Goal: Task Accomplishment & Management: Use online tool/utility

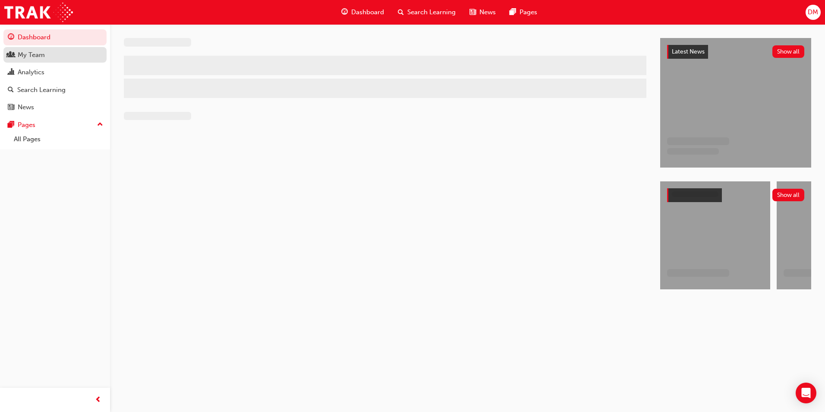
click at [34, 52] on div "My Team" at bounding box center [31, 55] width 27 height 10
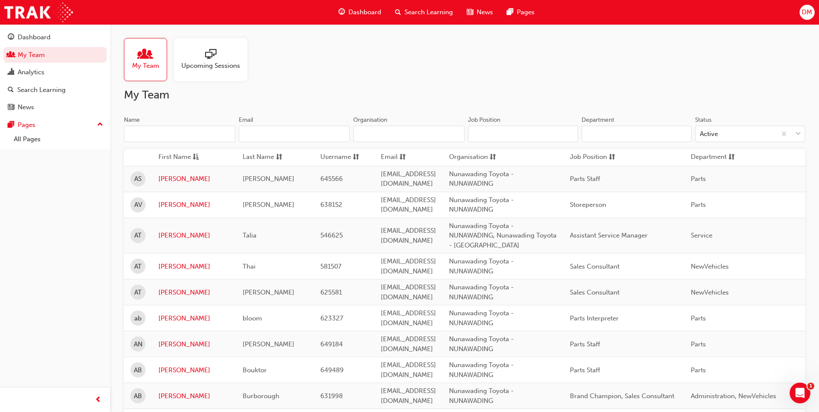
click at [201, 61] on span "Upcoming Sessions" at bounding box center [210, 66] width 59 height 10
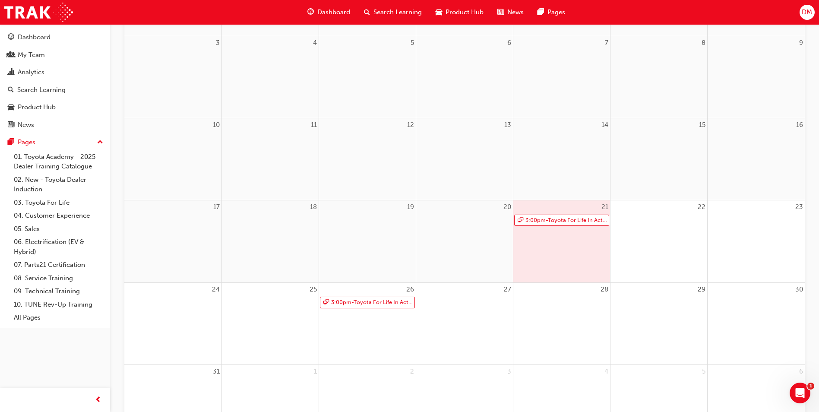
scroll to position [200, 0]
click at [576, 221] on link "3:00pm - Toyota For Life In Action - Virtual Classroom" at bounding box center [561, 220] width 95 height 12
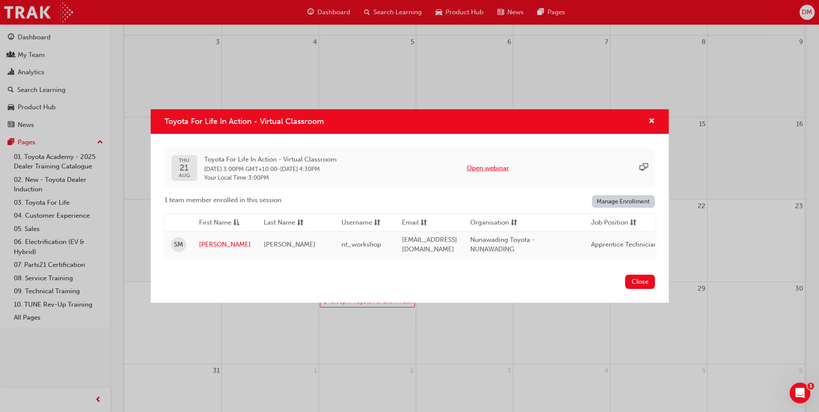
click at [498, 163] on button "Open webinar" at bounding box center [488, 168] width 42 height 10
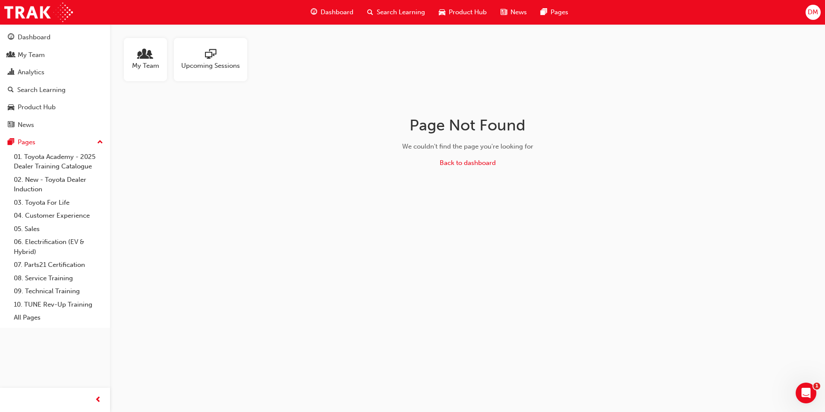
click at [161, 164] on div "My Team Upcoming Sessions Page Not Found We couldn't find the page you're looki…" at bounding box center [467, 118] width 715 height 189
click at [49, 53] on div "My Team" at bounding box center [55, 55] width 95 height 11
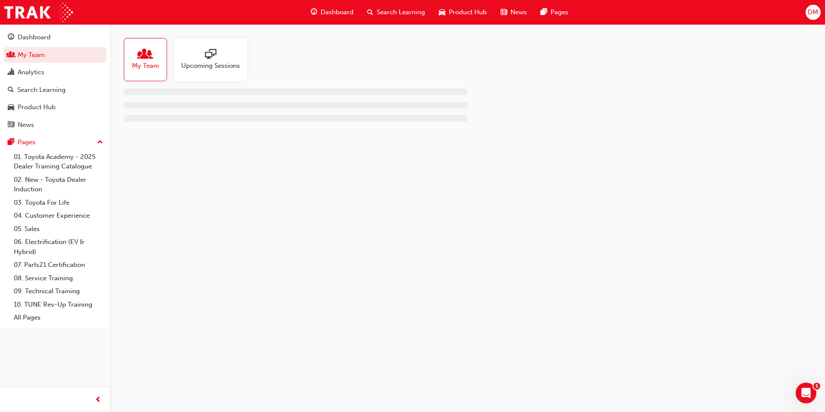
click at [216, 49] on span "sessionType_ONLINE_URL-icon" at bounding box center [210, 55] width 11 height 12
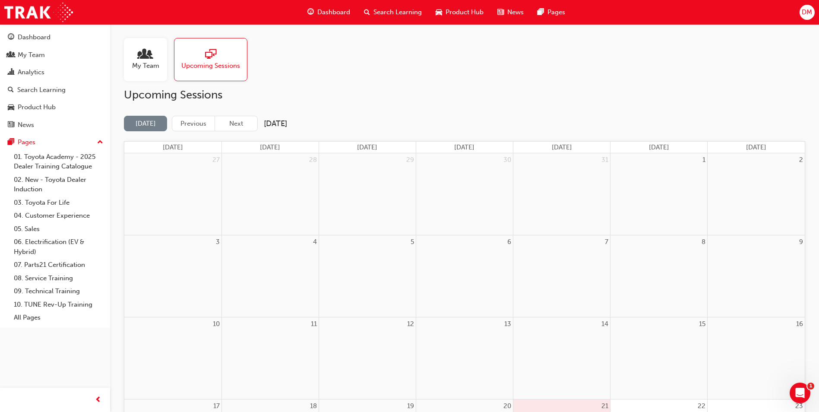
click at [368, 77] on div "My Team Upcoming Sessions" at bounding box center [464, 59] width 681 height 43
